Goal: Information Seeking & Learning: Learn about a topic

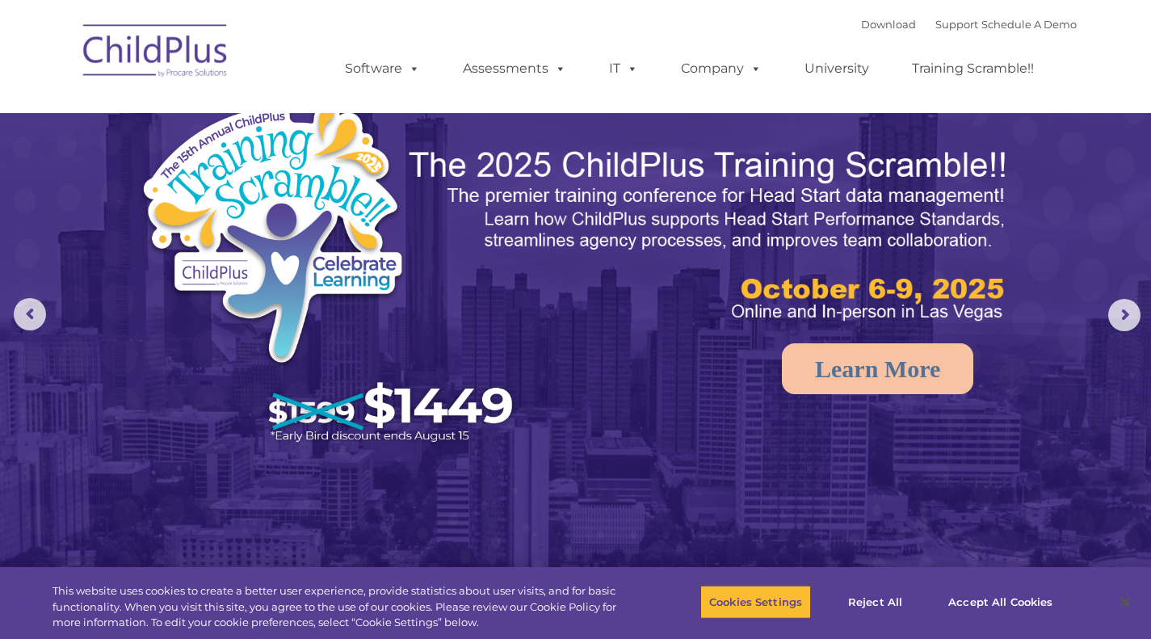
select select "MEDIUM"
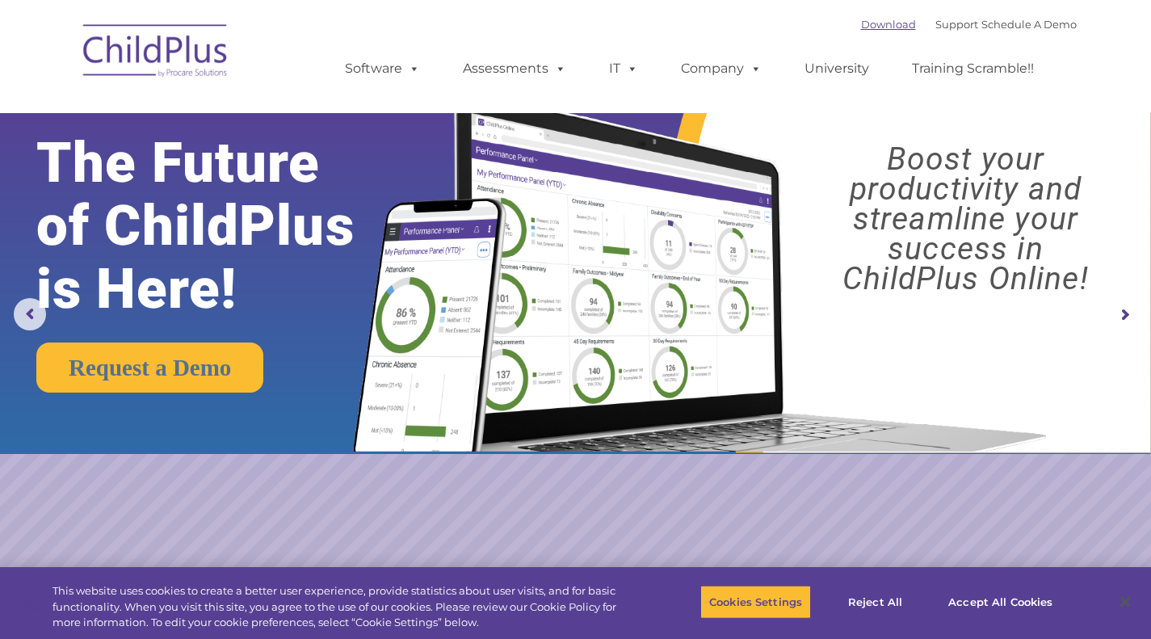
click at [866, 23] on link "Download" at bounding box center [888, 24] width 55 height 13
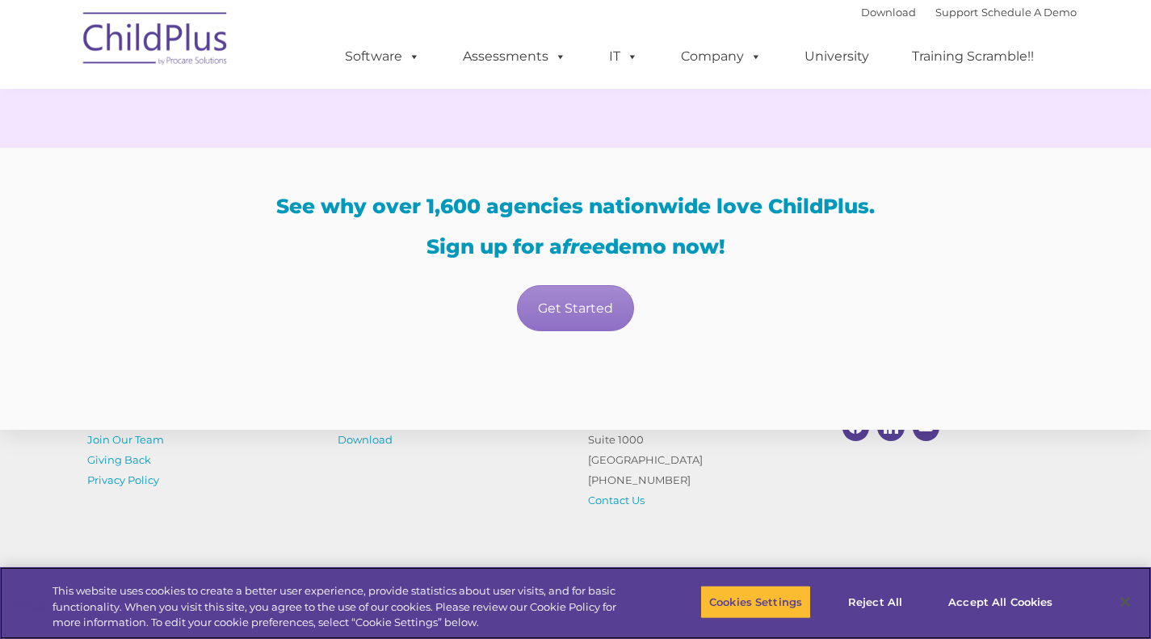
scroll to position [3186, 0]
click at [411, 64] on span at bounding box center [411, 55] width 18 height 15
click at [407, 48] on span at bounding box center [411, 55] width 18 height 15
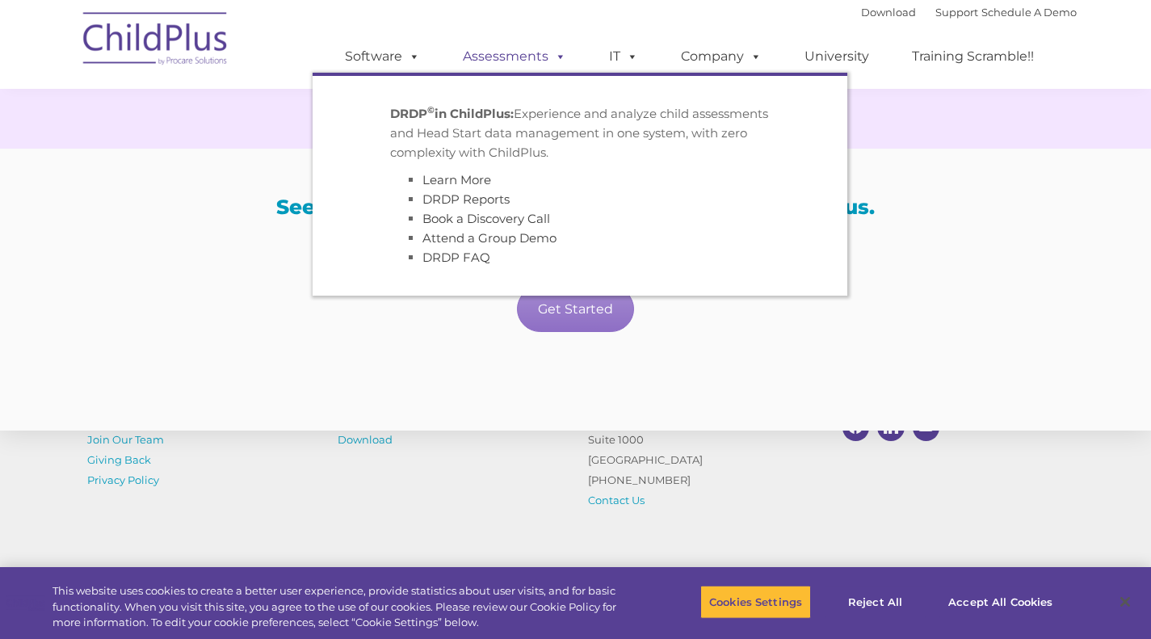
click at [514, 48] on link "Assessments" at bounding box center [515, 56] width 136 height 32
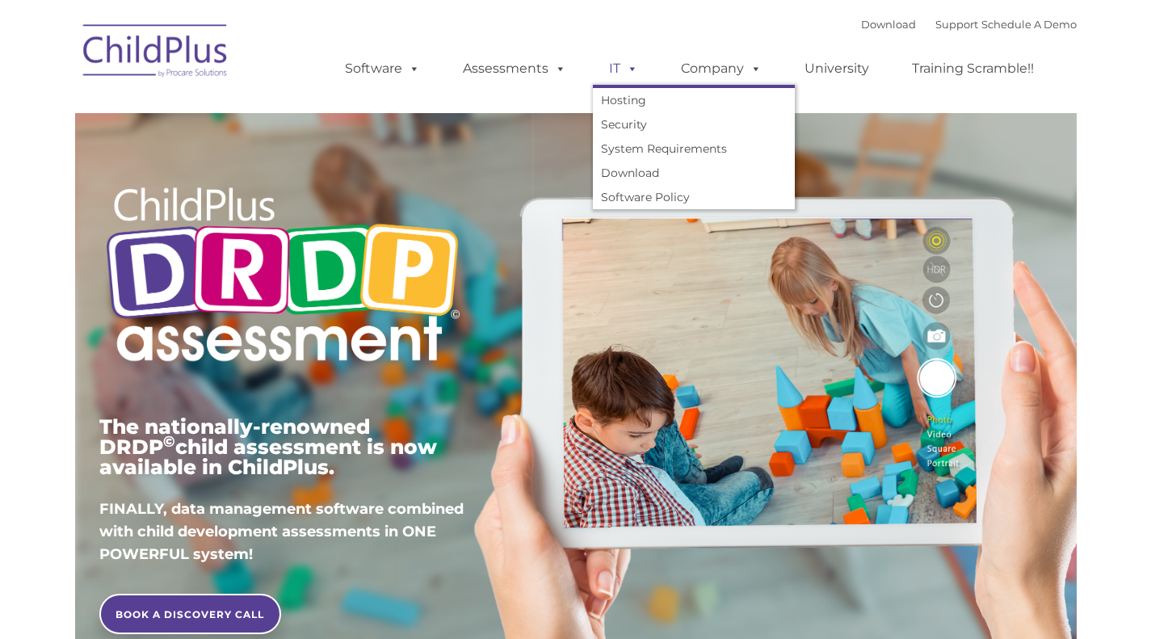
click at [617, 72] on link "IT" at bounding box center [623, 68] width 61 height 32
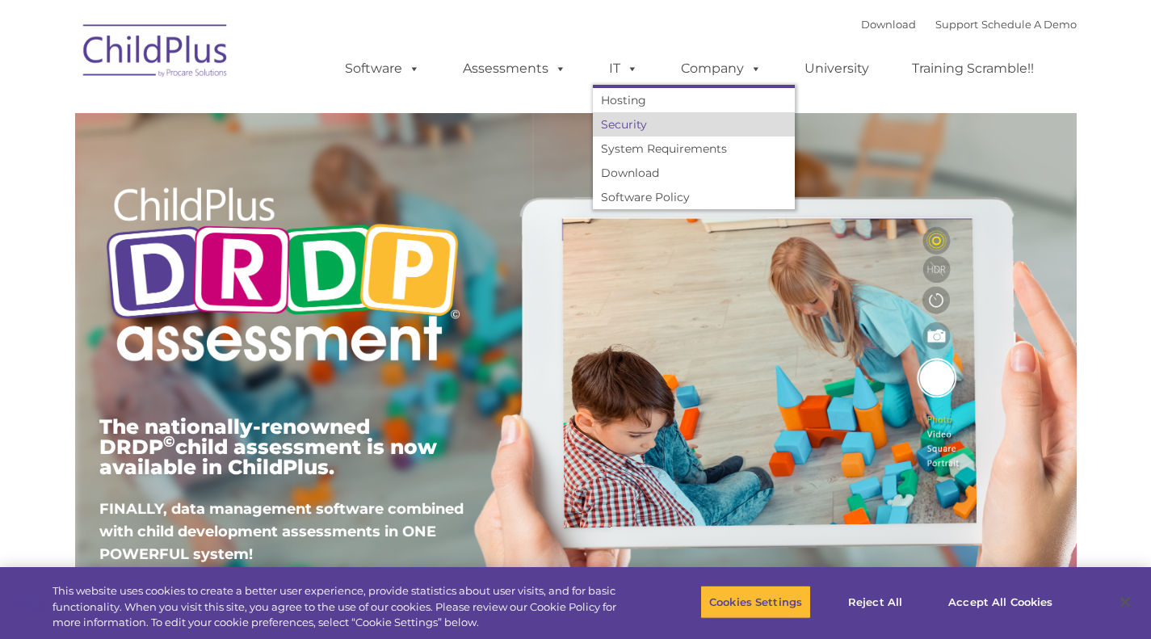
type input ""
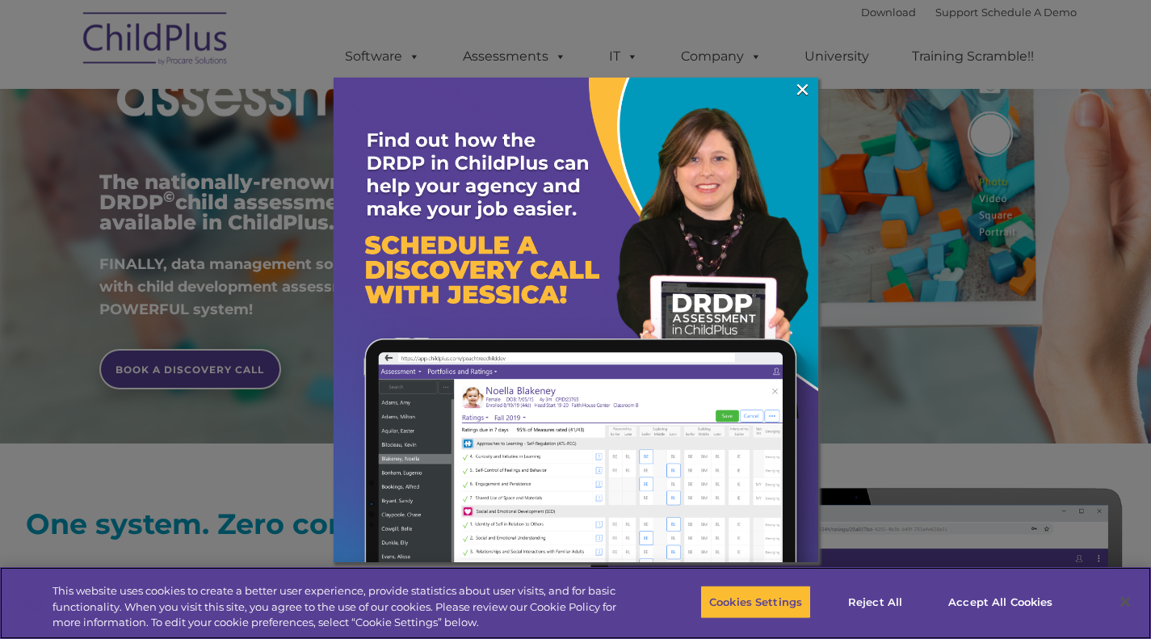
scroll to position [279, 0]
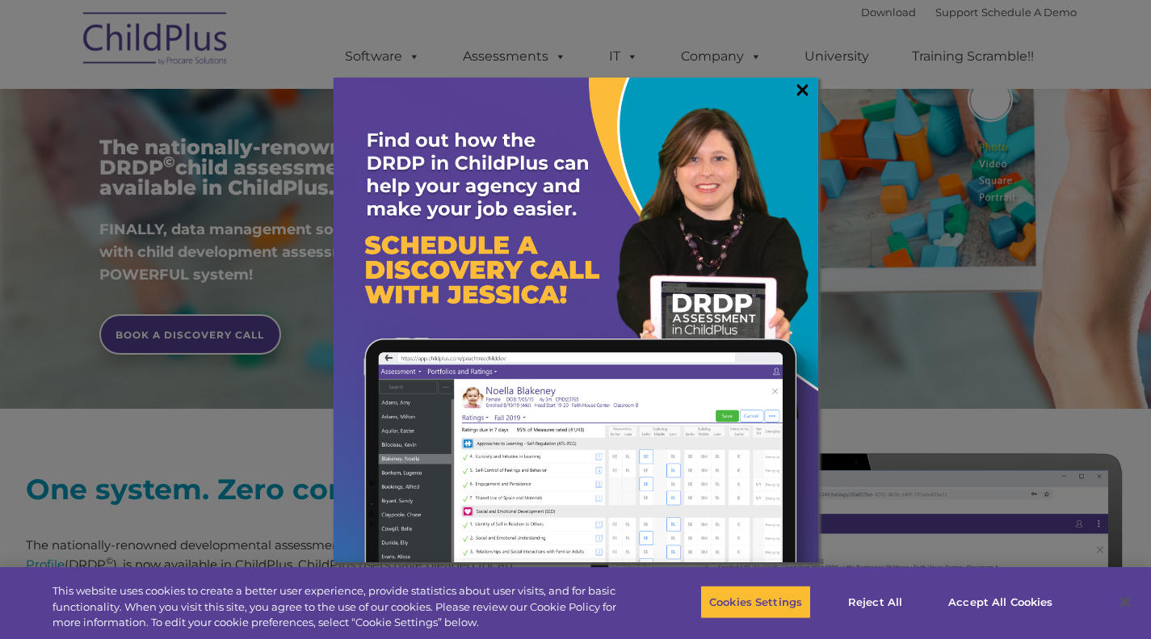
click at [796, 90] on link "×" at bounding box center [802, 90] width 19 height 16
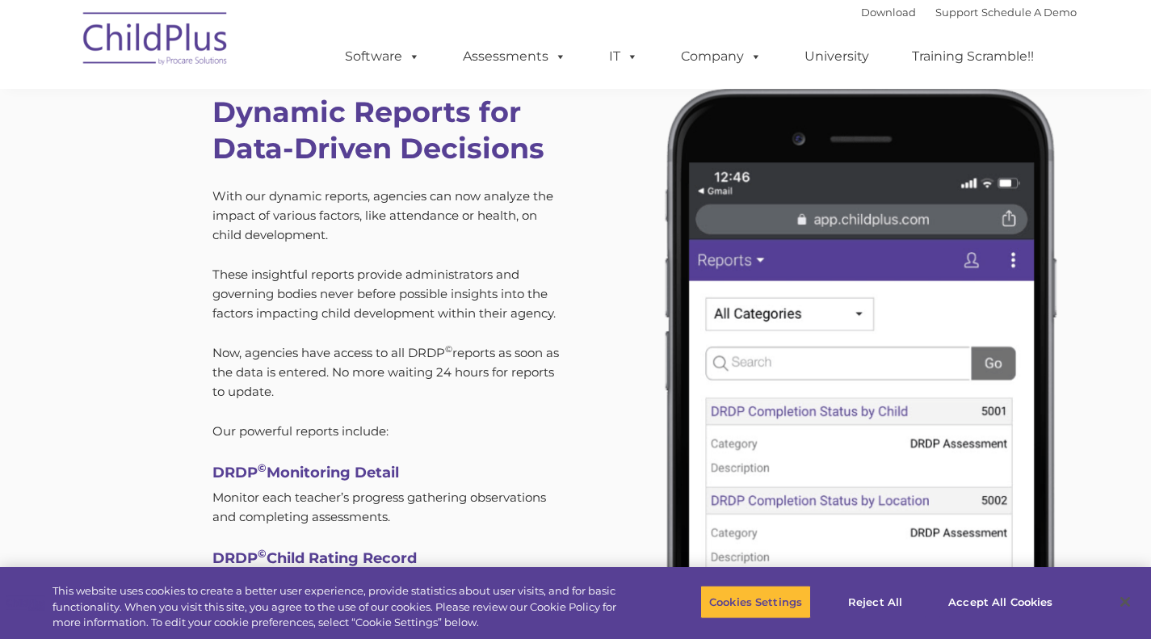
scroll to position [4533, 0]
click at [935, 13] on link "Support" at bounding box center [956, 12] width 43 height 13
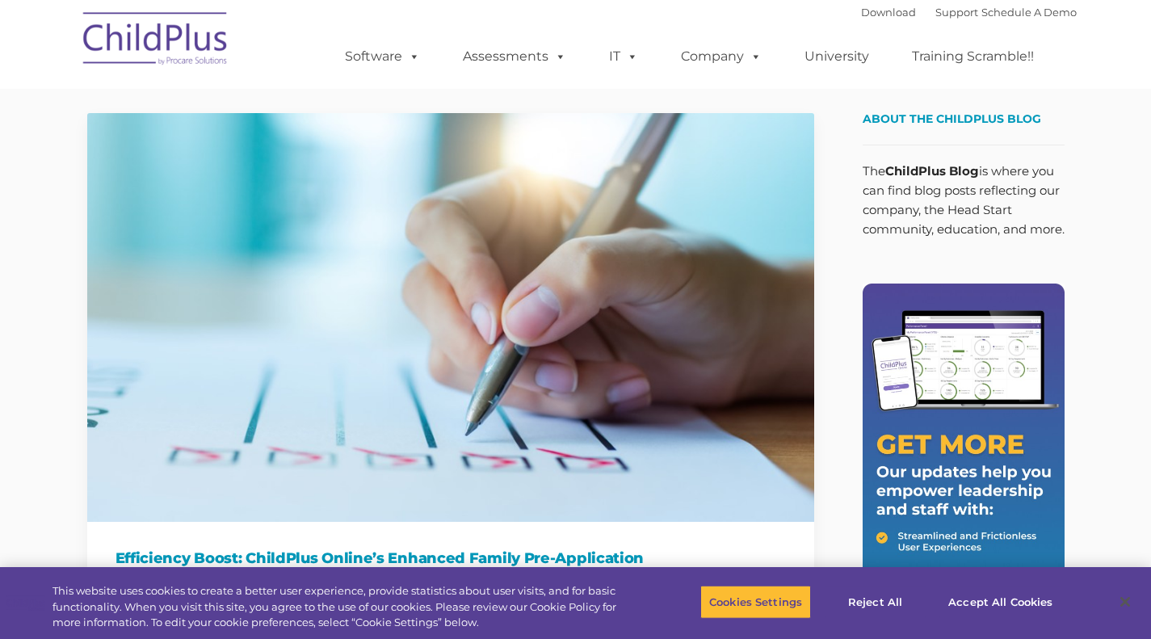
click at [162, 52] on img at bounding box center [156, 41] width 162 height 81
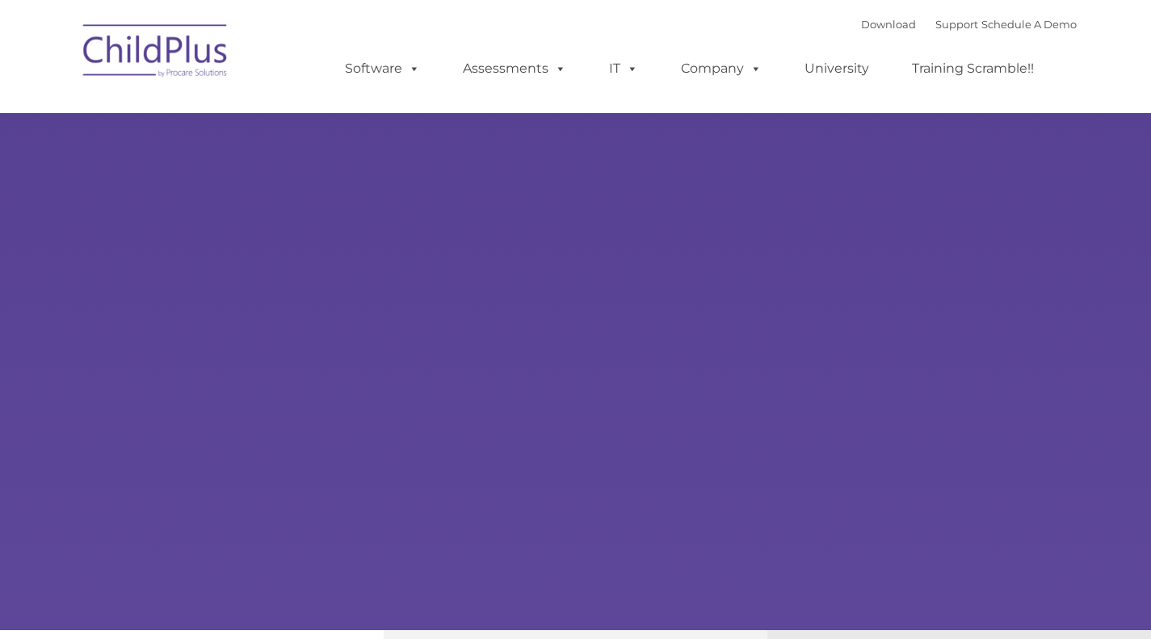
type input ""
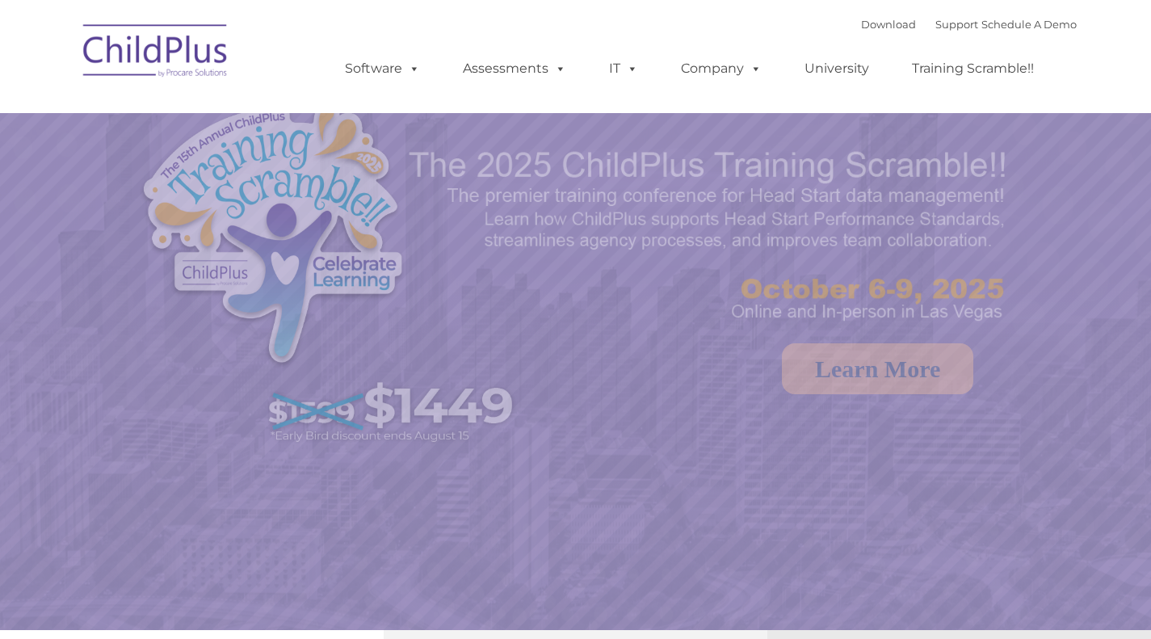
scroll to position [3, 0]
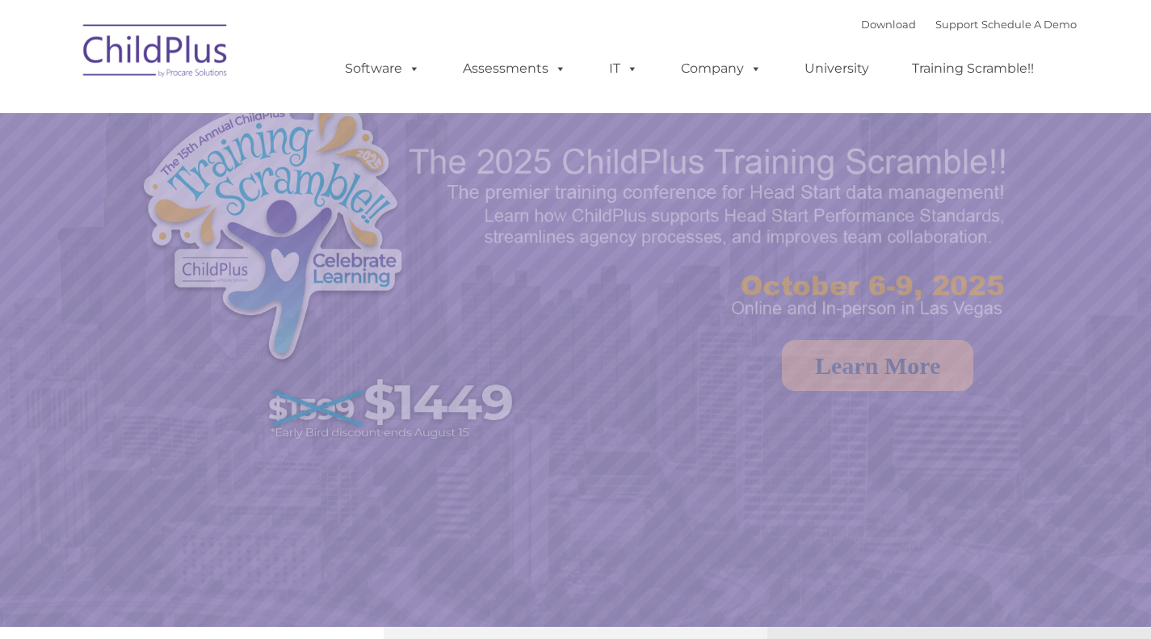
select select "MEDIUM"
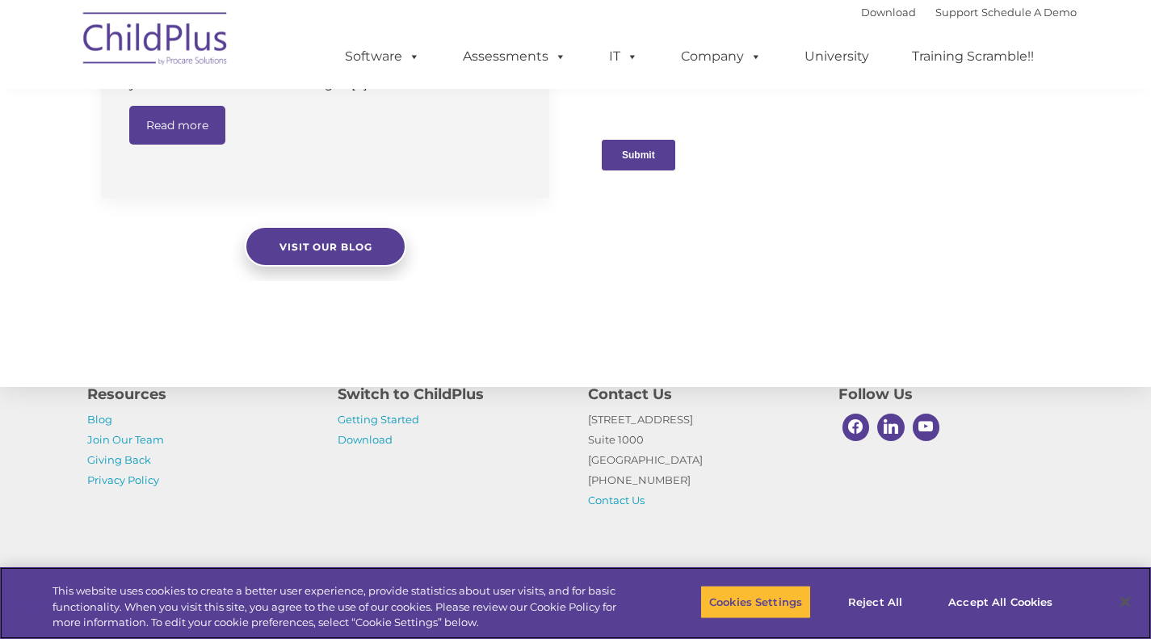
scroll to position [1778, 0]
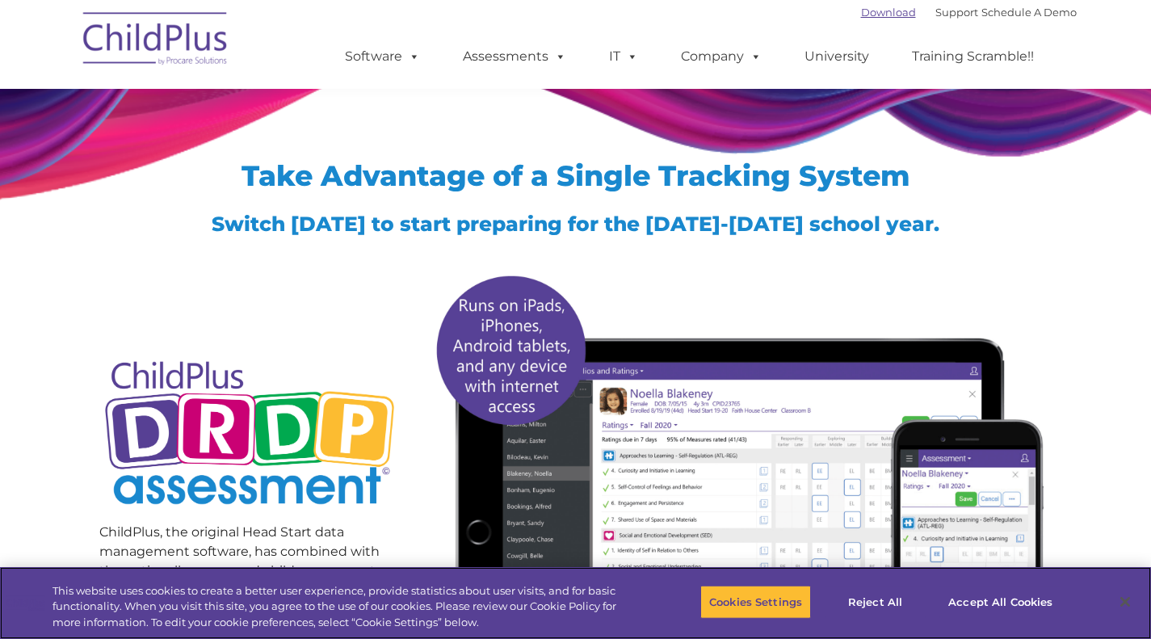
scroll to position [546, 0]
